Goal: Task Accomplishment & Management: Use online tool/utility

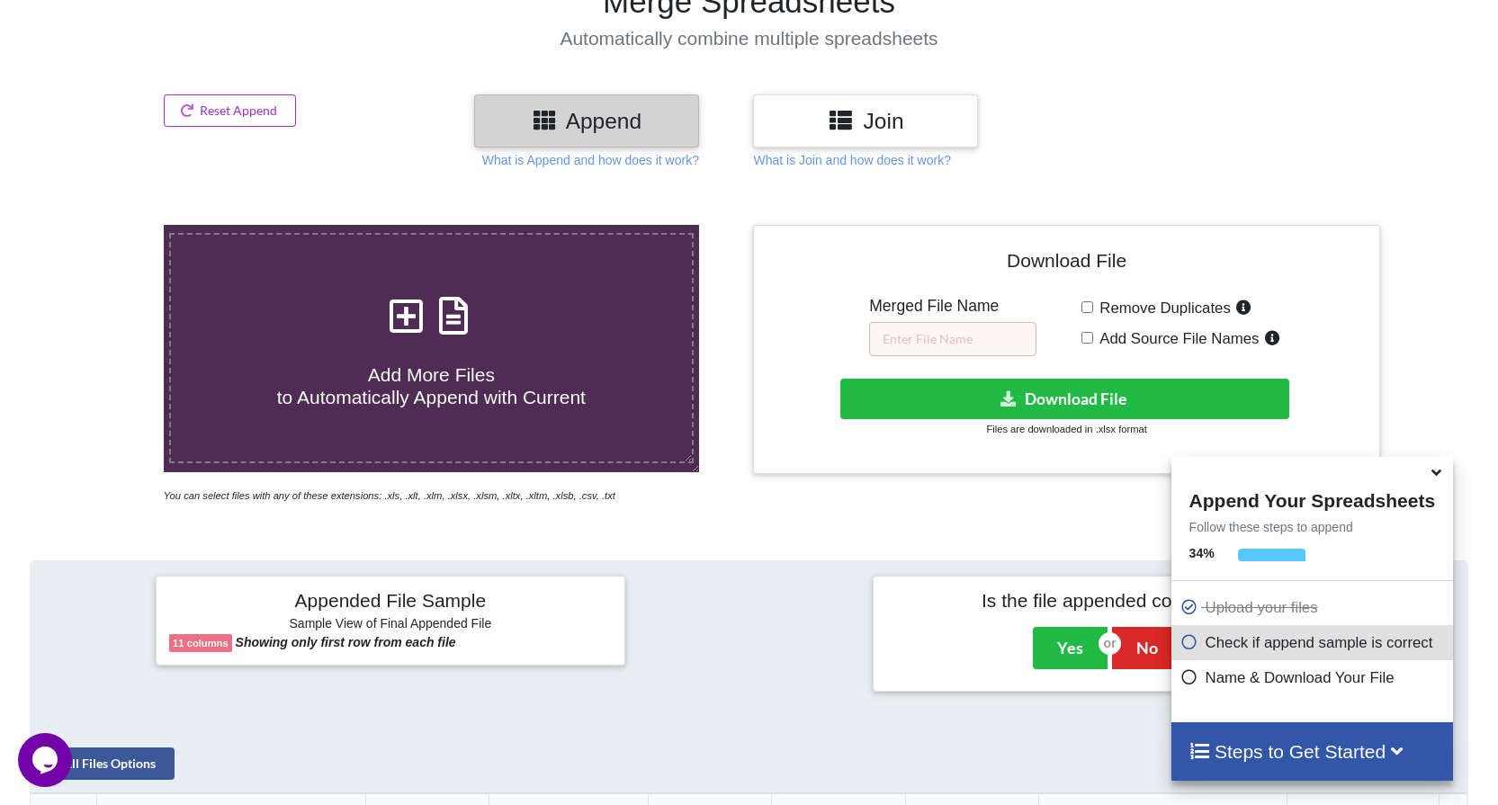
scroll to position [0, 514]
click at [1408, 747] on icon at bounding box center [1396, 749] width 22 height 19
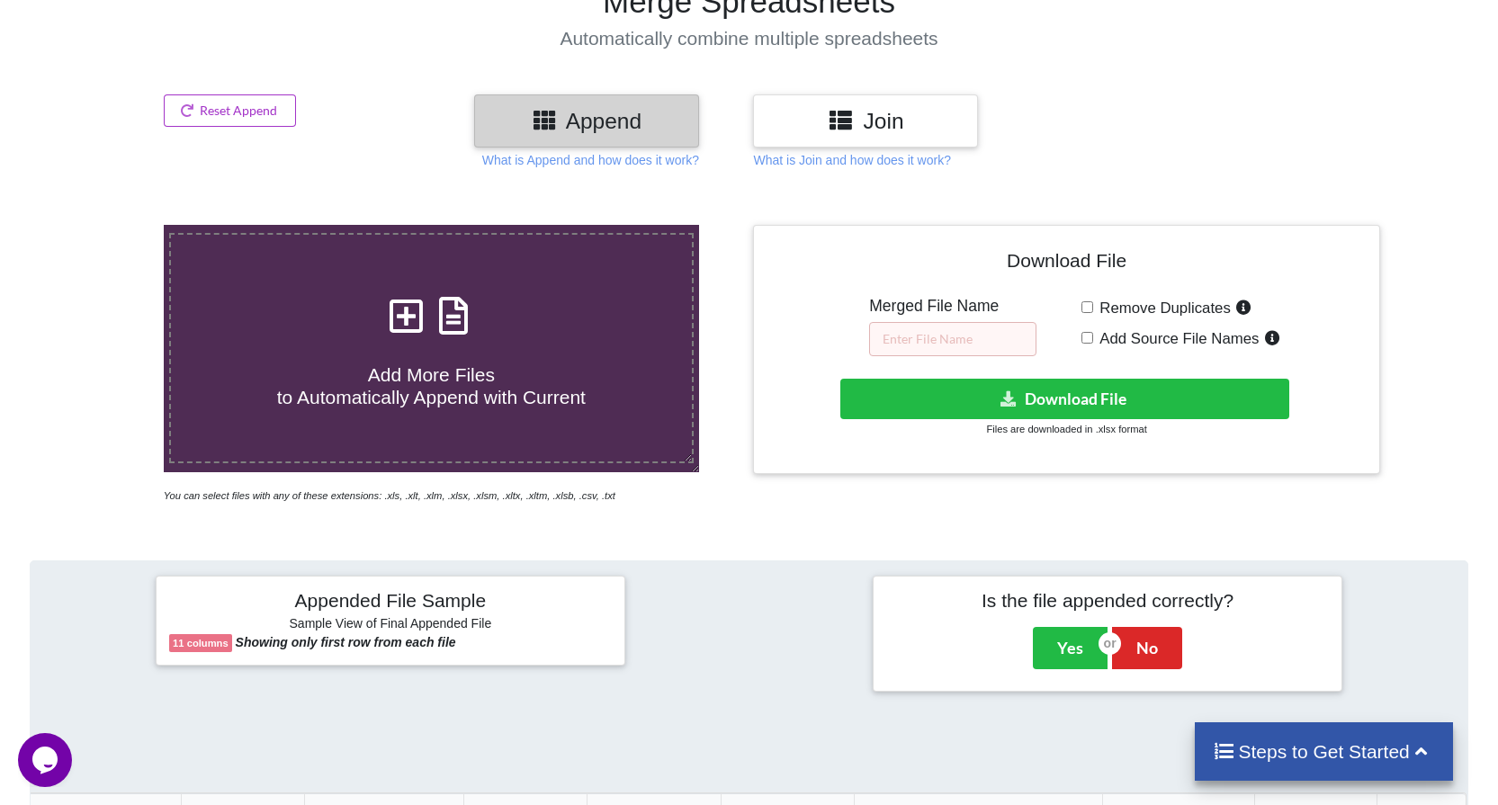
click at [1423, 744] on icon at bounding box center [1420, 749] width 22 height 19
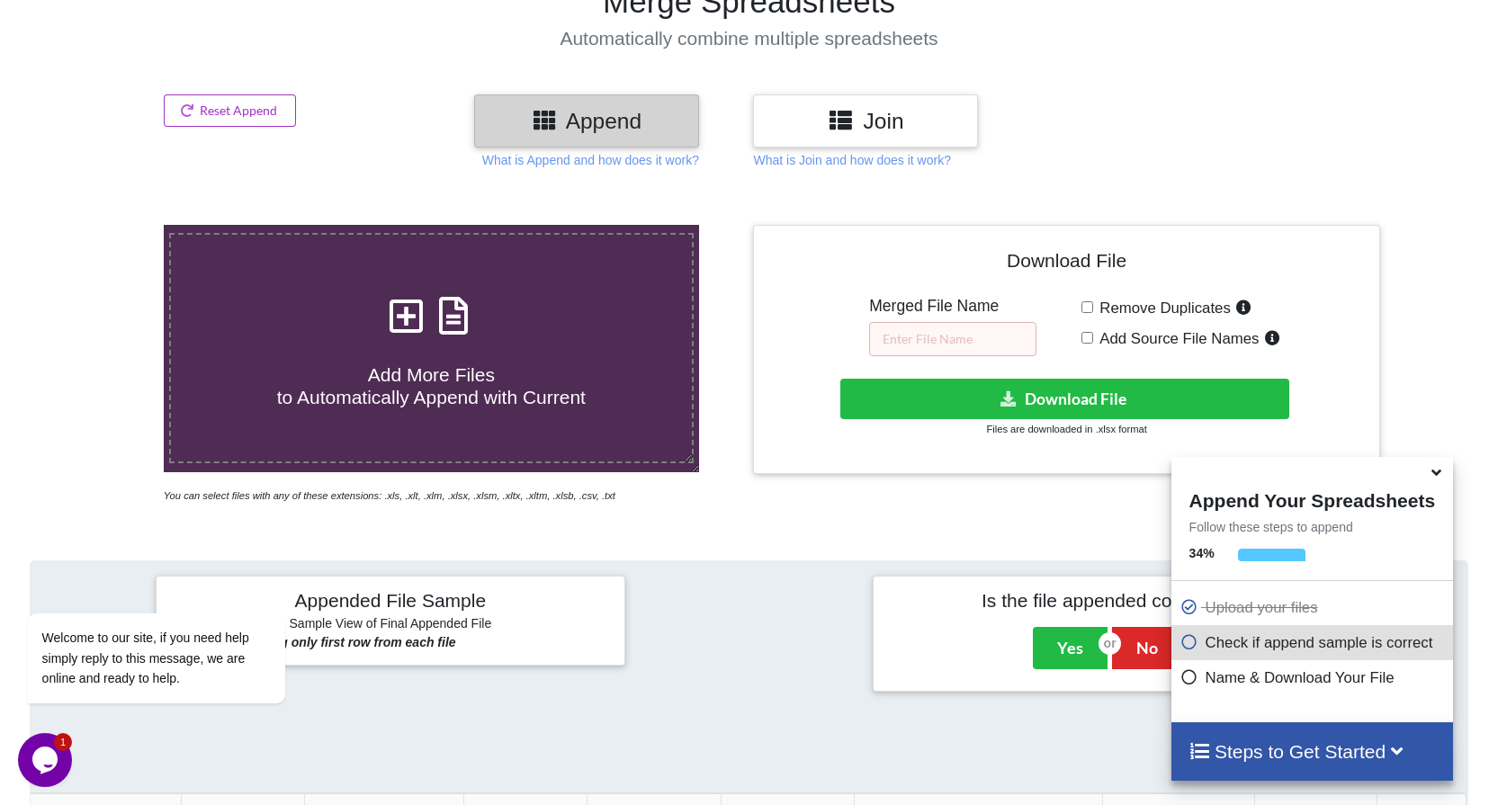
click at [1192, 642] on icon at bounding box center [1189, 638] width 18 height 15
click at [1063, 627] on button "Yes" at bounding box center [1070, 647] width 75 height 41
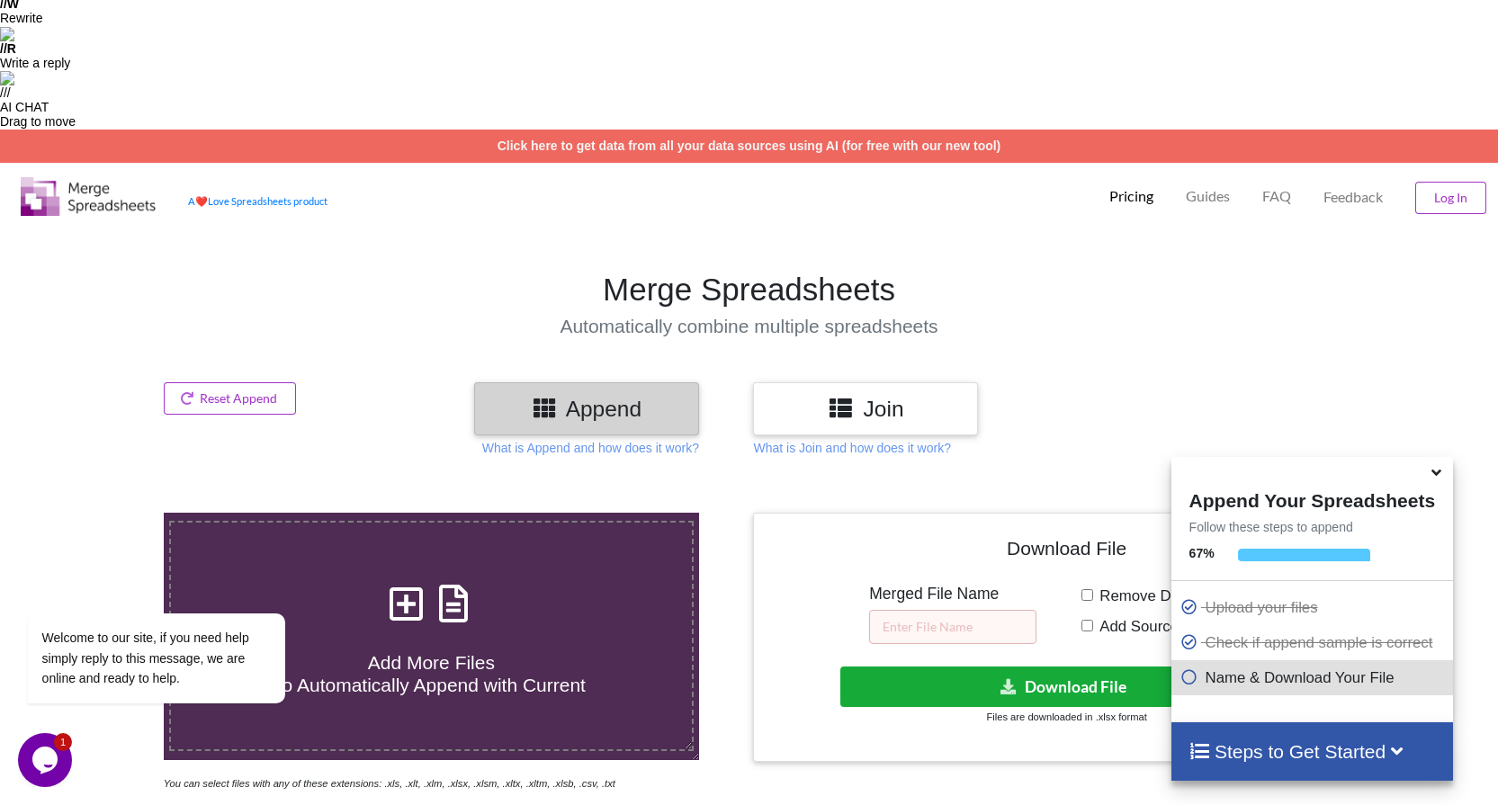
scroll to position [384, 0]
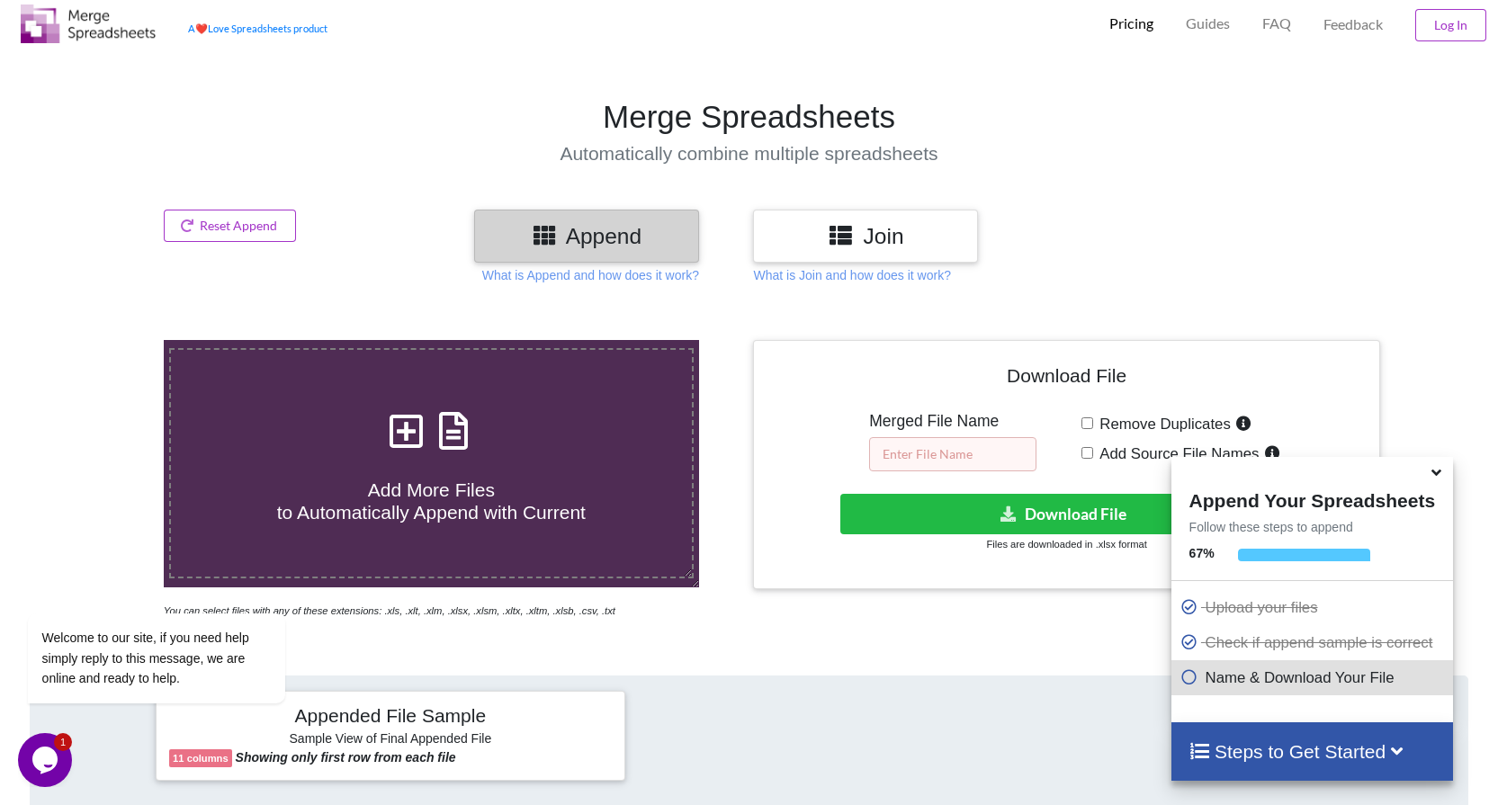
click at [927, 437] on input "text" at bounding box center [952, 454] width 167 height 34
type input "amazon_sellers-merged.xlsx"
click at [1170, 416] on span "Remove Duplicates" at bounding box center [1162, 424] width 138 height 17
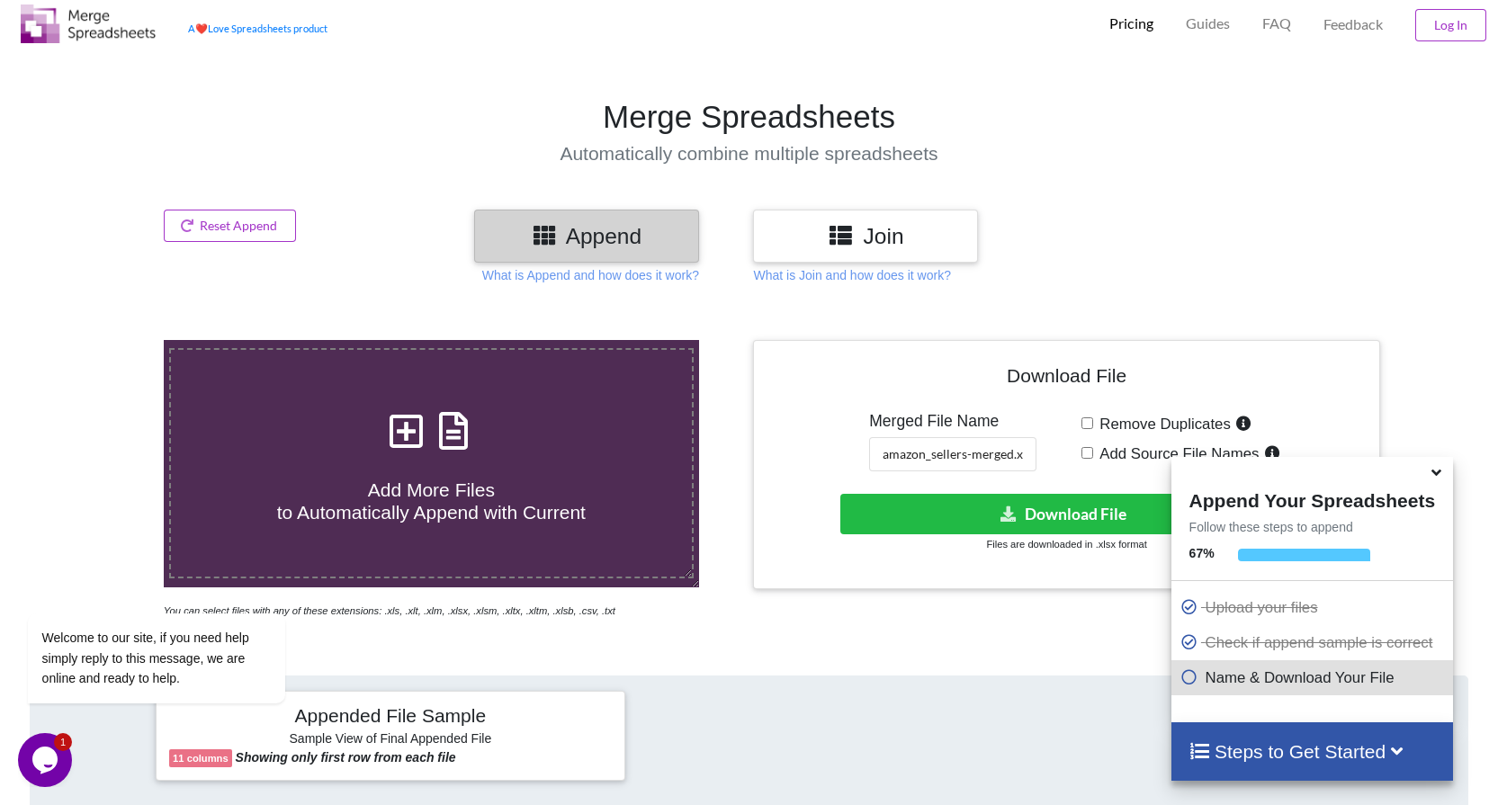
click at [1093, 417] on input "Remove Duplicates" at bounding box center [1087, 423] width 12 height 12
checkbox input "true"
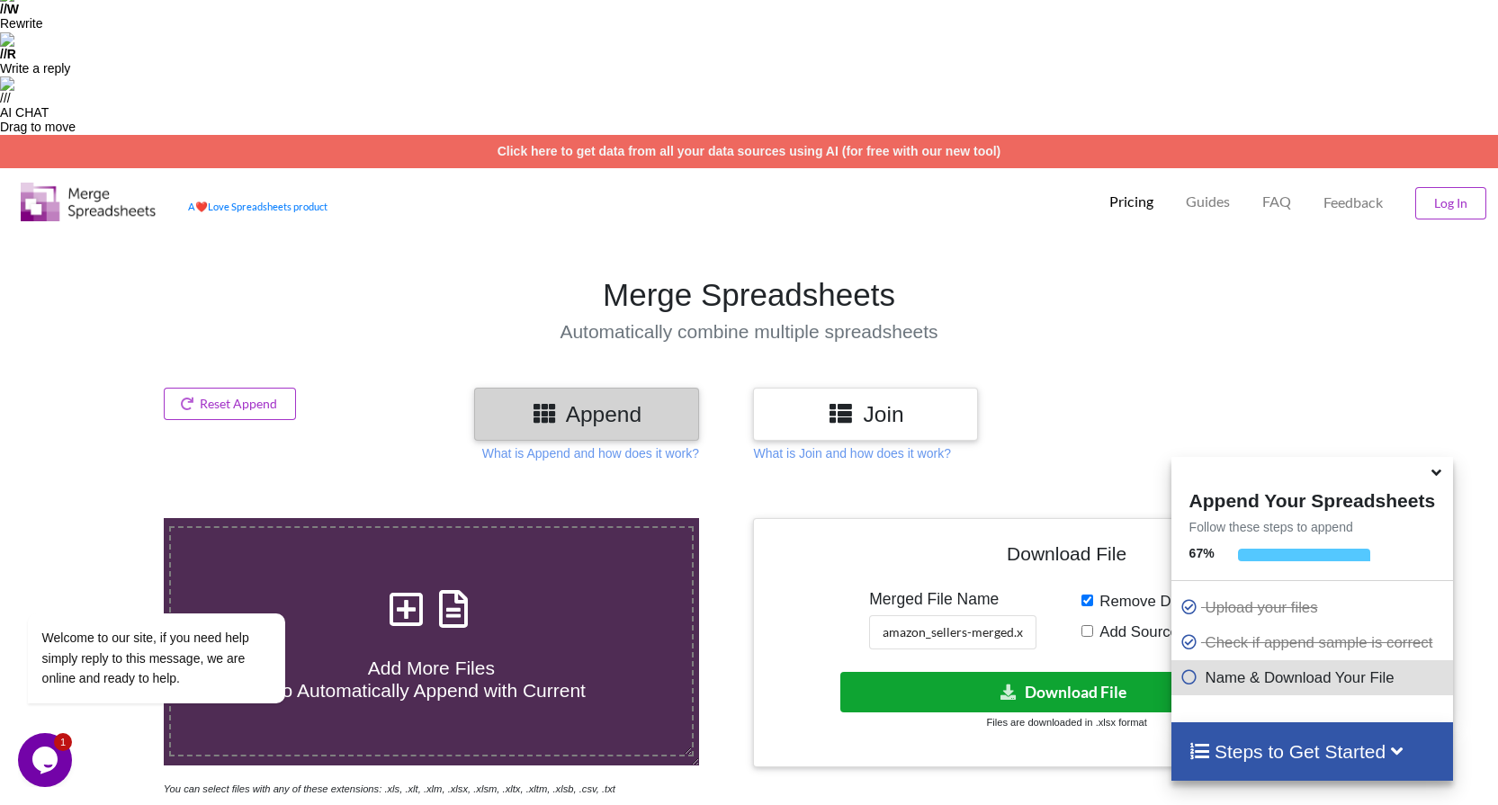
click at [1104, 672] on button "Download File" at bounding box center [1065, 692] width 450 height 40
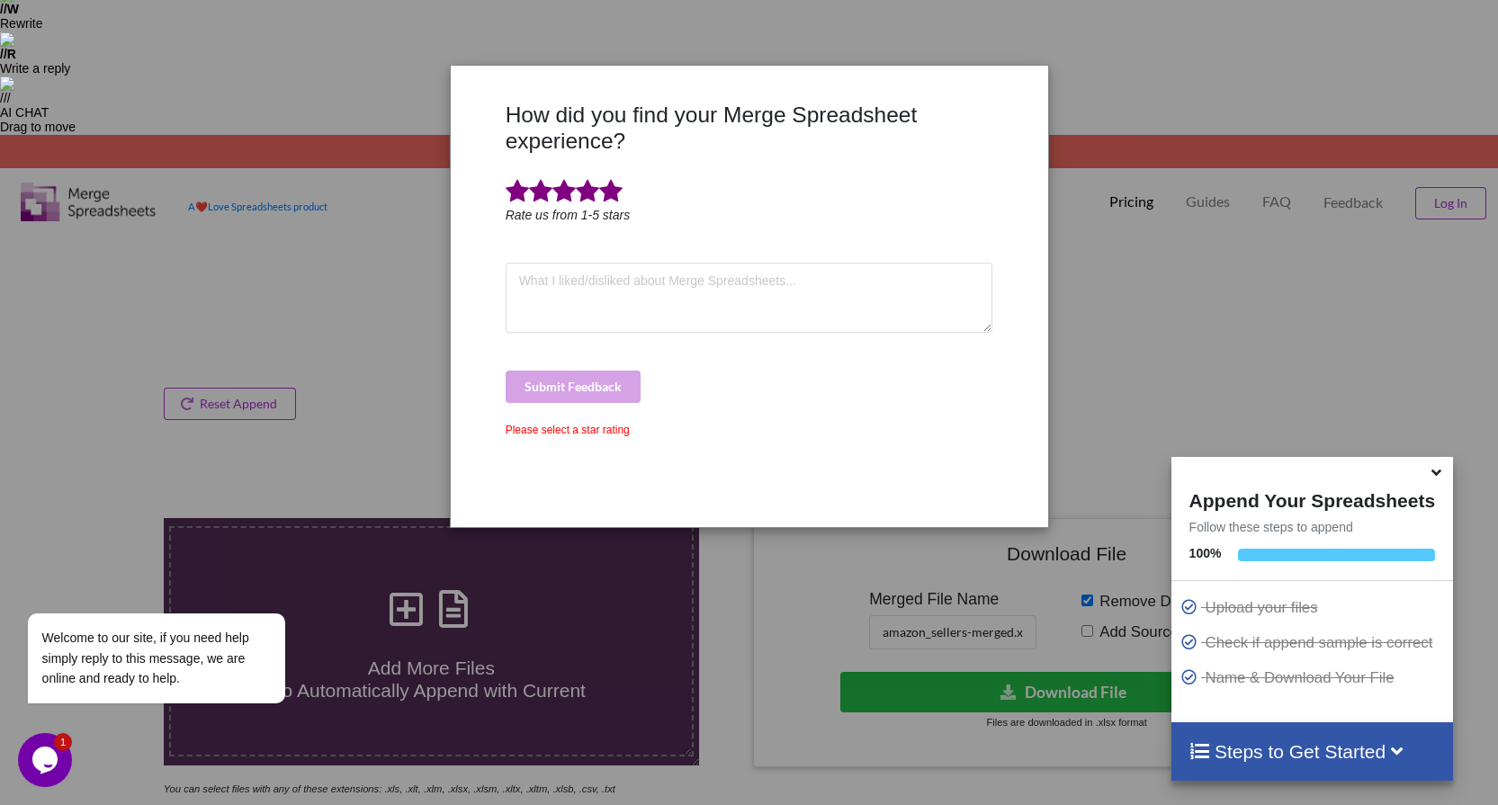
click at [614, 197] on span at bounding box center [610, 191] width 23 height 25
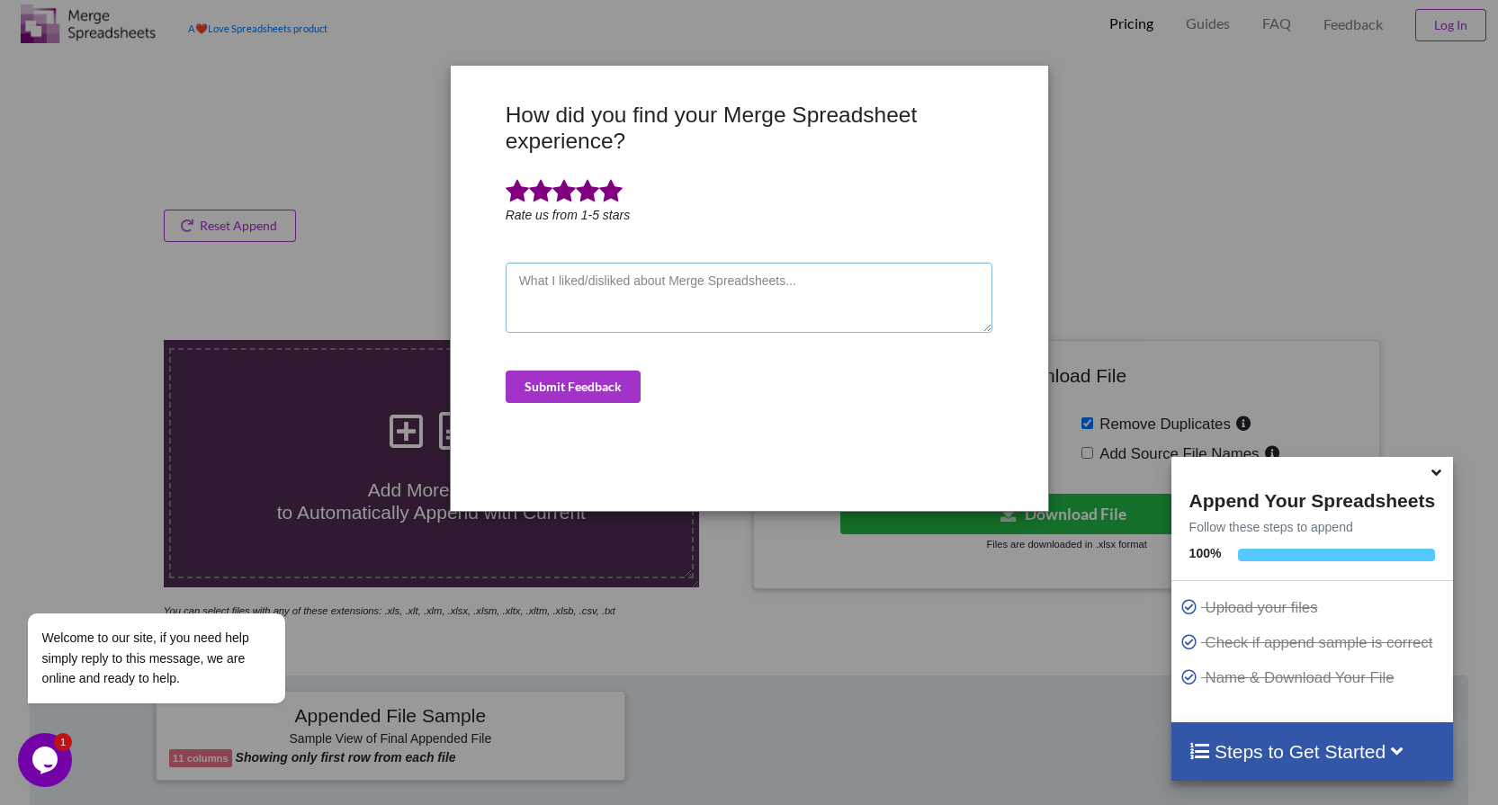
click at [711, 302] on textarea at bounding box center [749, 298] width 488 height 70
type textarea "Works perfectly"
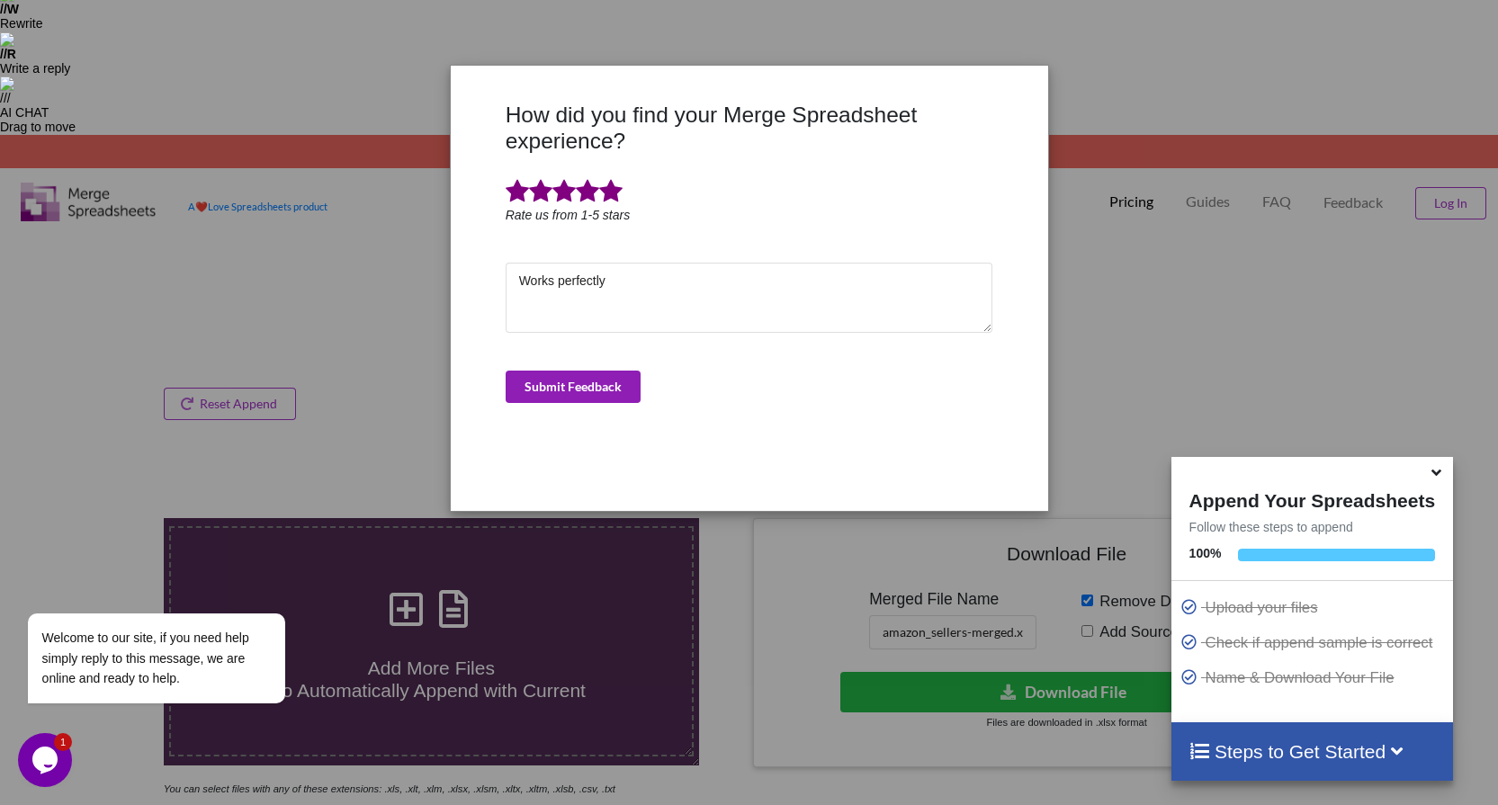
click at [567, 386] on button "Submit Feedback" at bounding box center [572, 387] width 135 height 32
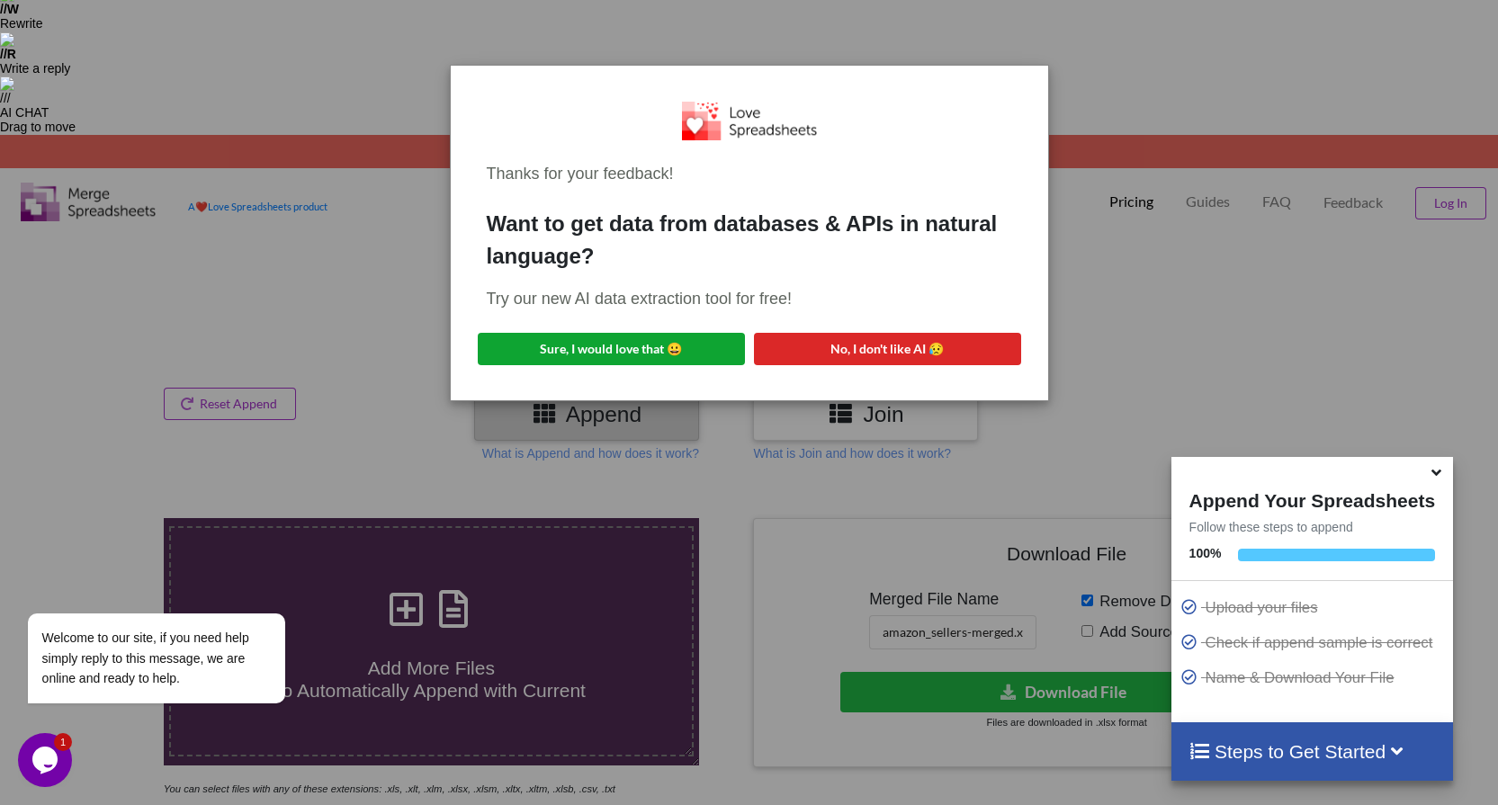
click at [678, 356] on button "Sure, I would love that 😀" at bounding box center [611, 349] width 267 height 32
